Goal: Information Seeking & Learning: Learn about a topic

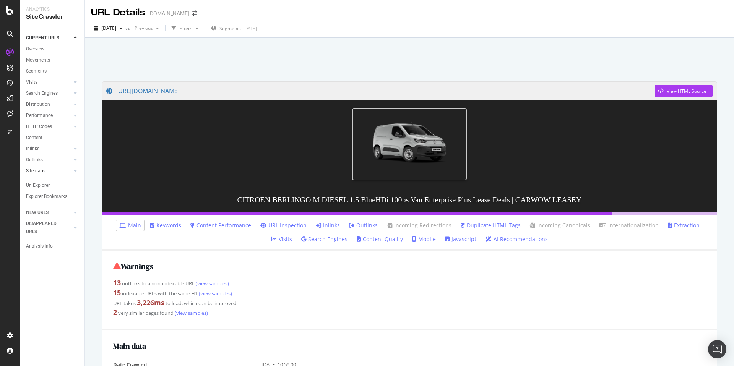
click at [53, 173] on link "Sitemaps" at bounding box center [48, 171] width 45 height 8
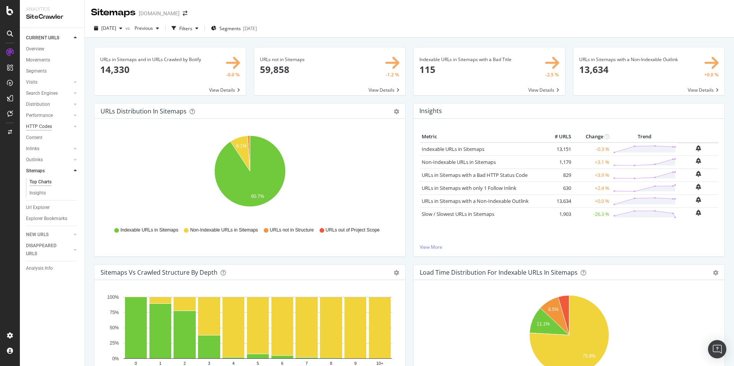
click at [47, 126] on div "HTTP Codes" at bounding box center [39, 127] width 26 height 8
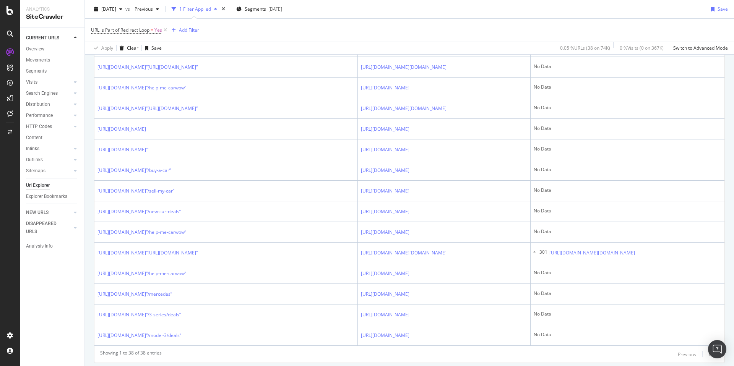
scroll to position [851, 0]
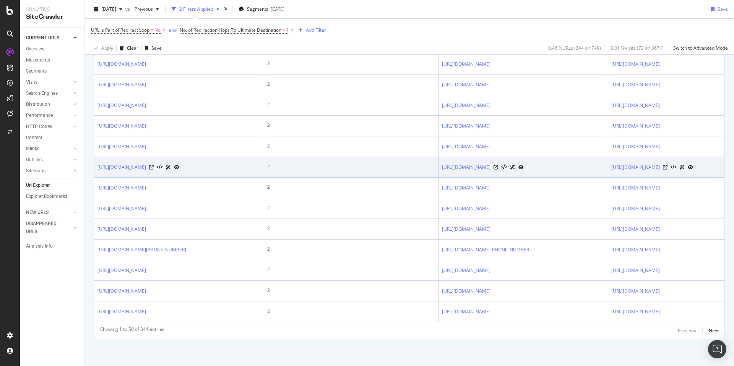
scroll to position [1048, 0]
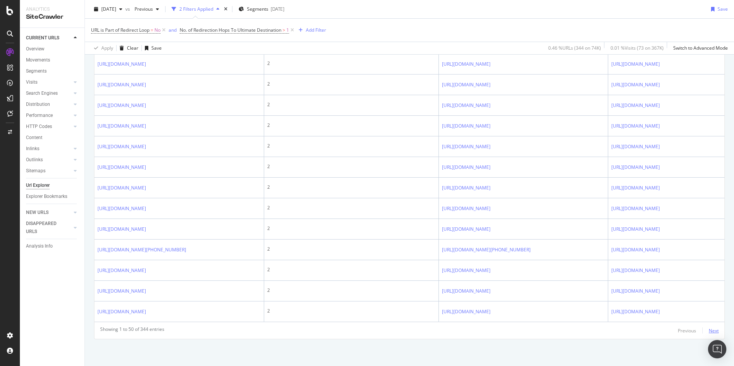
click at [714, 330] on div "Next" at bounding box center [713, 330] width 10 height 6
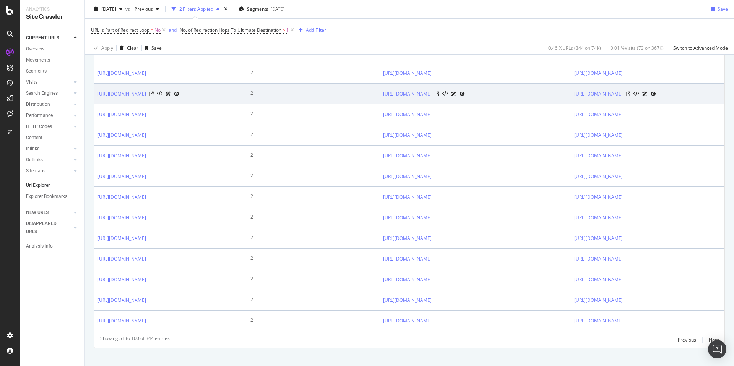
scroll to position [1135, 0]
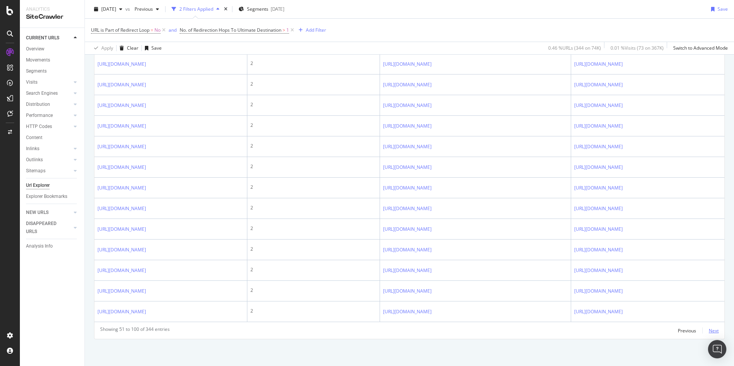
click at [712, 331] on div "Next" at bounding box center [713, 330] width 10 height 6
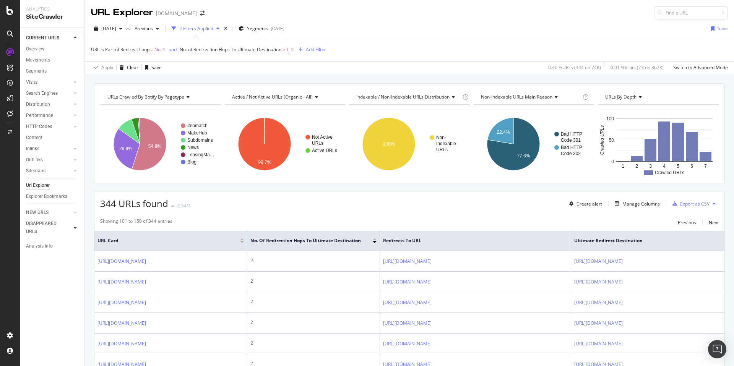
click at [76, 228] on icon at bounding box center [75, 227] width 3 height 5
click at [10, 49] on icon at bounding box center [10, 53] width 8 height 8
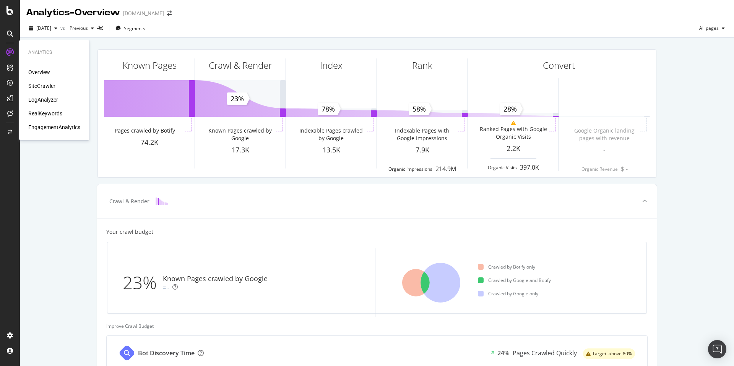
click at [31, 85] on div "SiteCrawler" at bounding box center [41, 86] width 27 height 8
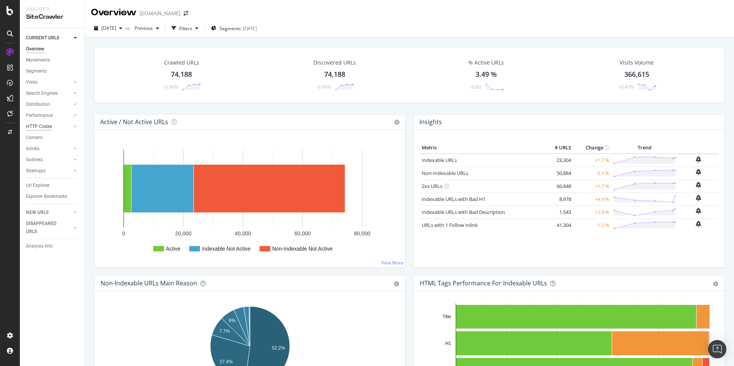
click at [44, 127] on div "HTTP Codes" at bounding box center [39, 127] width 26 height 8
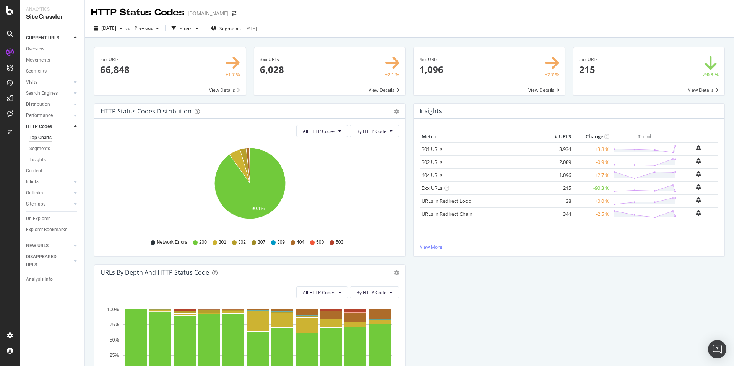
click at [421, 248] on link "View More" at bounding box center [569, 247] width 298 height 6
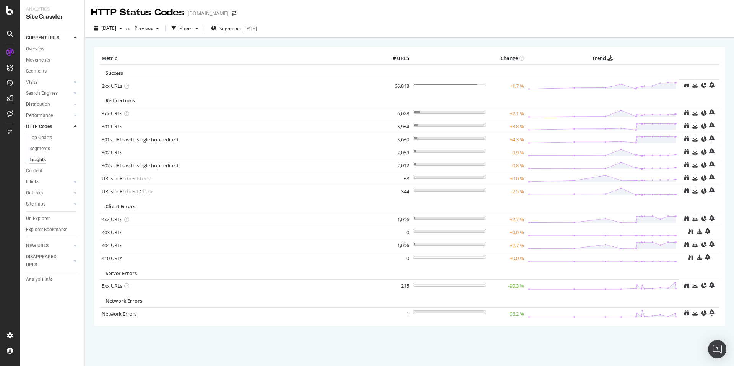
click at [129, 141] on link "301s URLs with single hop redirect" at bounding box center [140, 139] width 77 height 7
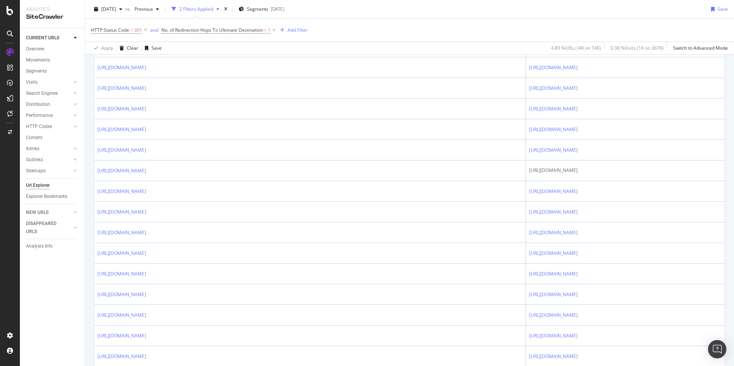
scroll to position [276, 0]
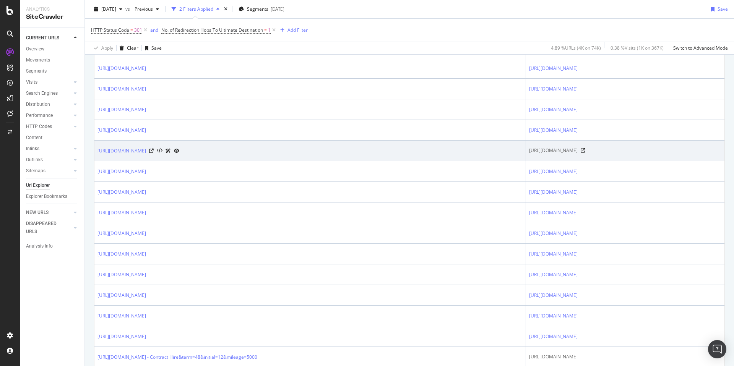
copy link "[URL][DOMAIN_NAME]"
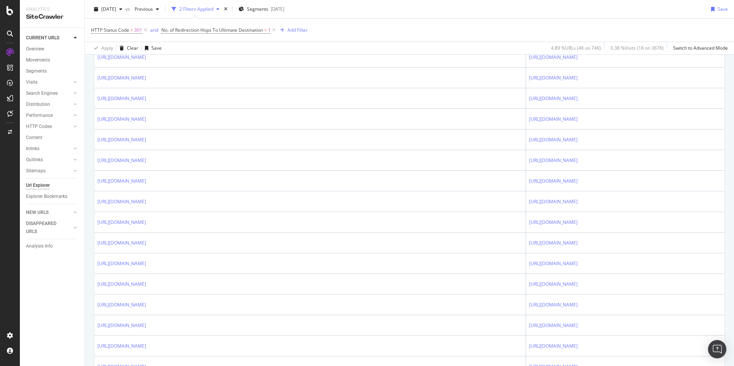
scroll to position [911, 0]
